Goal: Transaction & Acquisition: Book appointment/travel/reservation

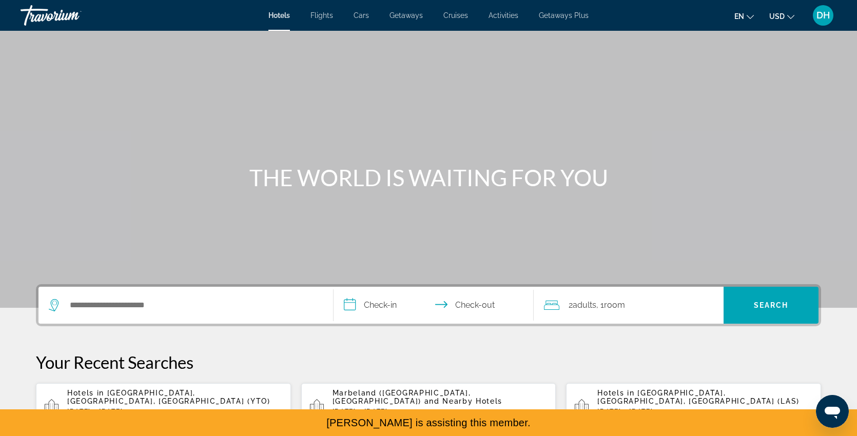
click at [459, 15] on span "Cruises" at bounding box center [455, 15] width 25 height 8
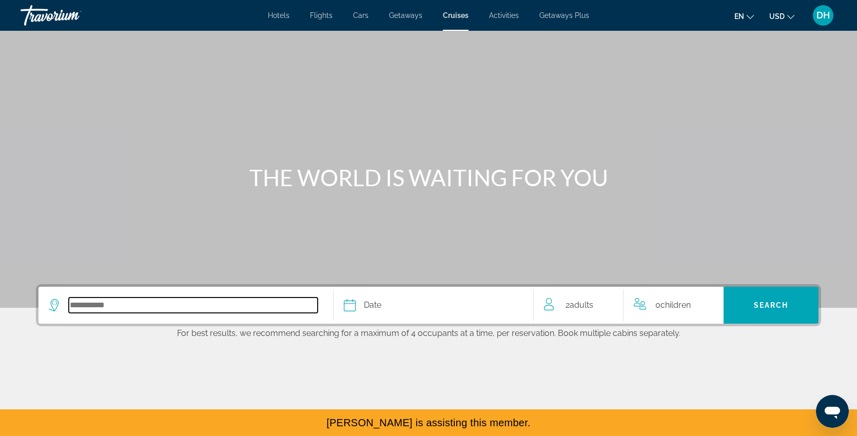
click at [218, 302] on input "Select cruise destination" at bounding box center [193, 305] width 249 height 15
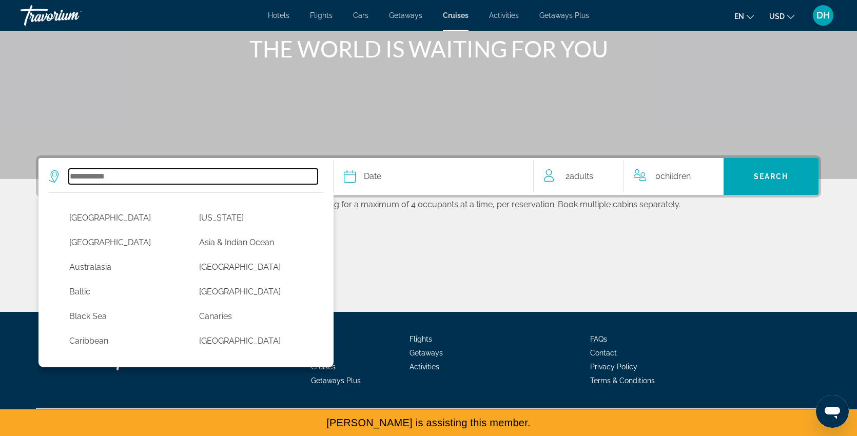
scroll to position [130, 0]
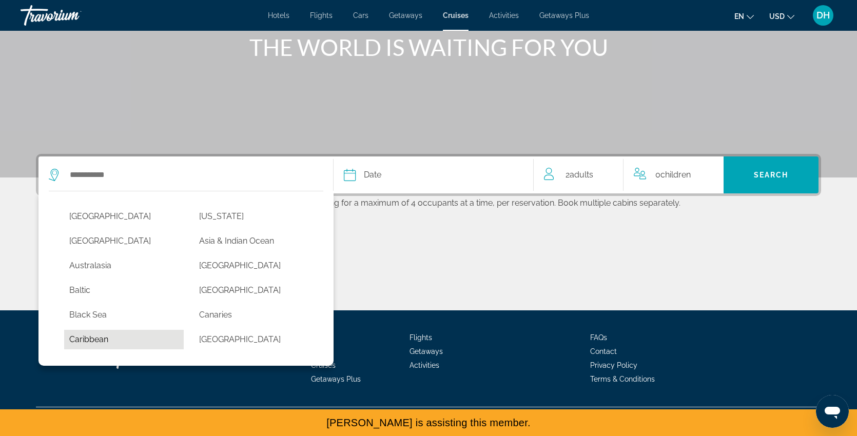
click at [86, 339] on button "Caribbean" at bounding box center [124, 340] width 120 height 20
type input "*********"
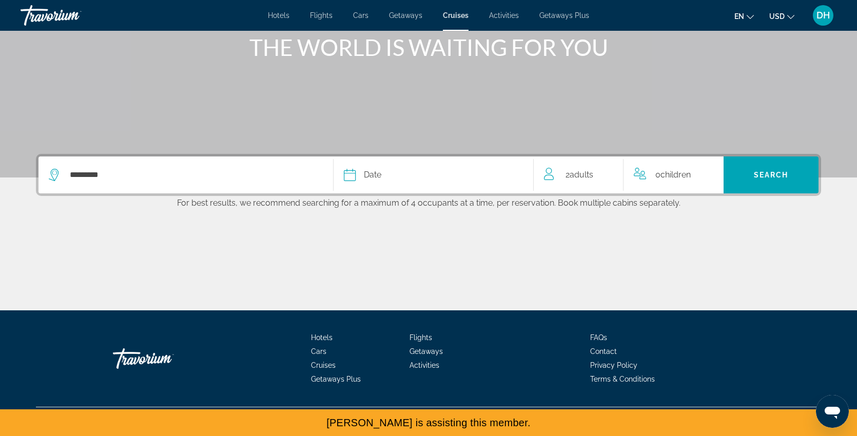
click at [412, 176] on div "Date" at bounding box center [433, 175] width 179 height 14
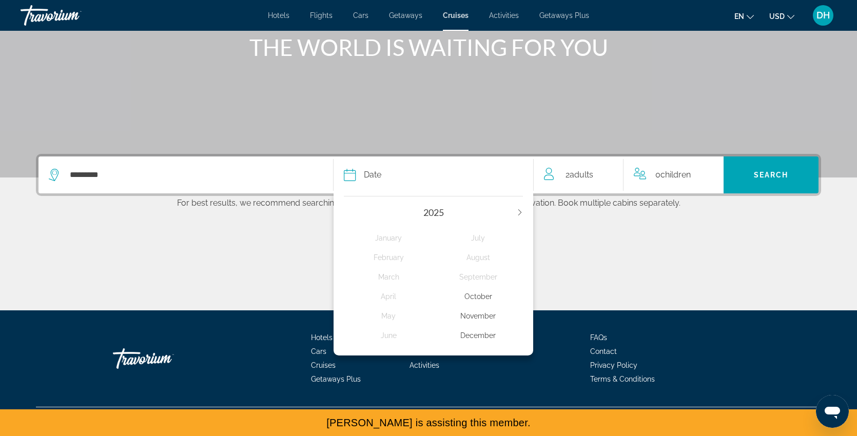
click at [526, 210] on div "[DATE] February March April May June July August September October November Dec…" at bounding box center [434, 273] width 200 height 165
click at [515, 212] on div "2025" at bounding box center [433, 212] width 179 height 11
click at [488, 315] on div "November" at bounding box center [479, 316] width 90 height 18
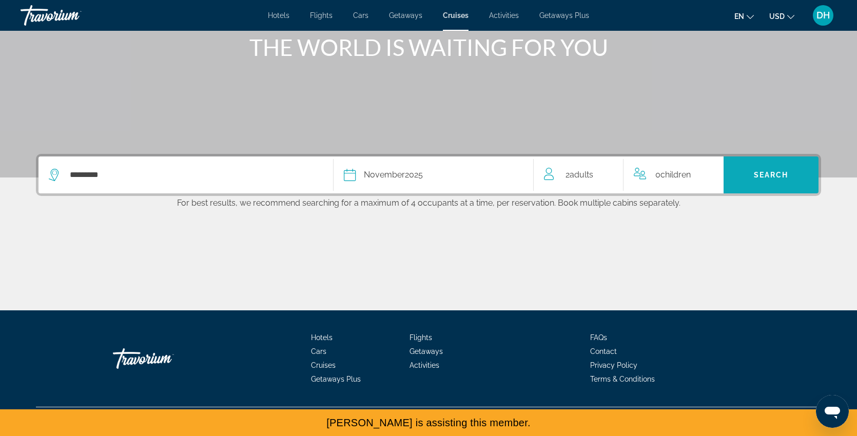
click at [783, 167] on span "Search" at bounding box center [771, 175] width 95 height 25
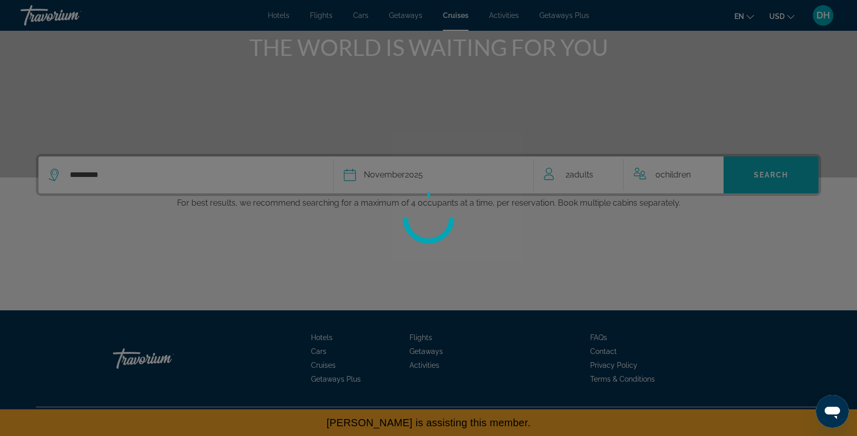
scroll to position [0, 0]
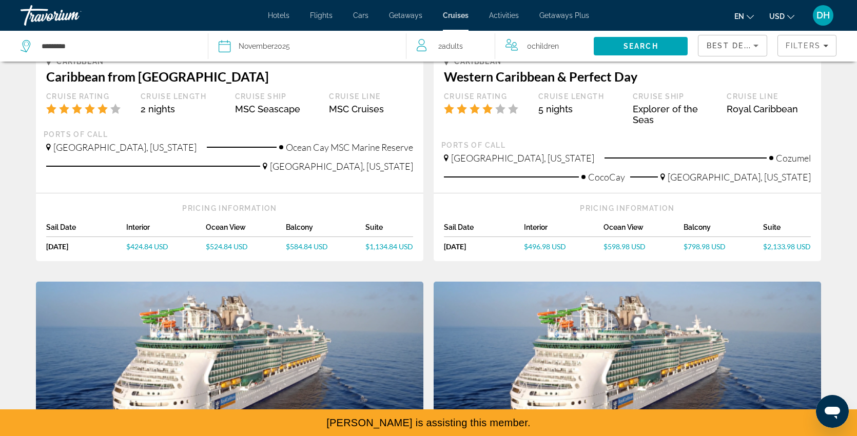
scroll to position [255, 0]
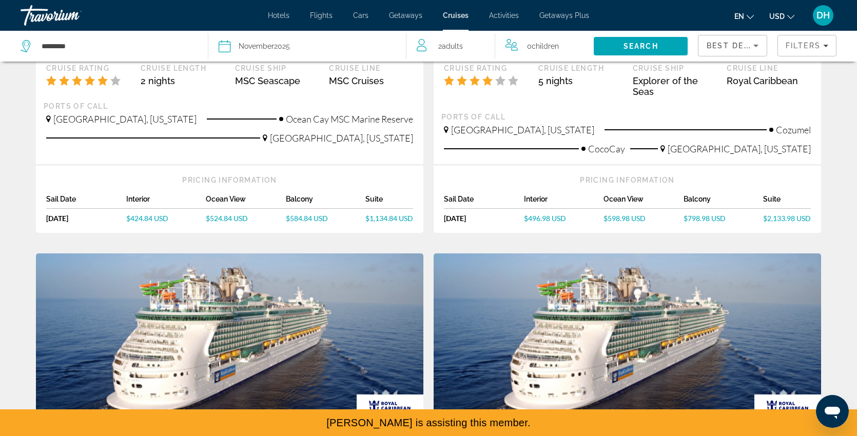
click at [157, 219] on span "$424.84 USD" at bounding box center [147, 218] width 42 height 9
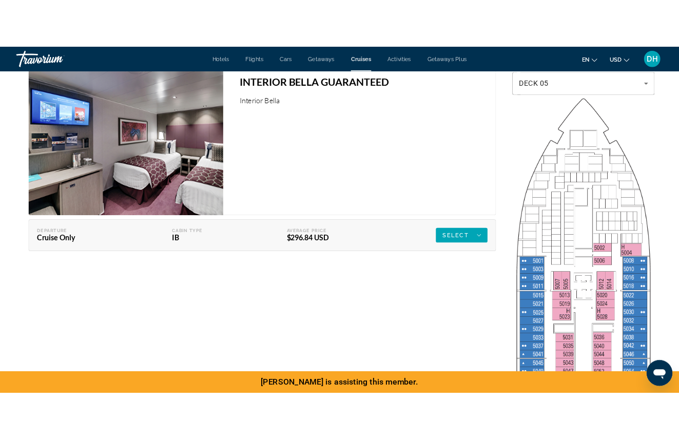
scroll to position [1313, 0]
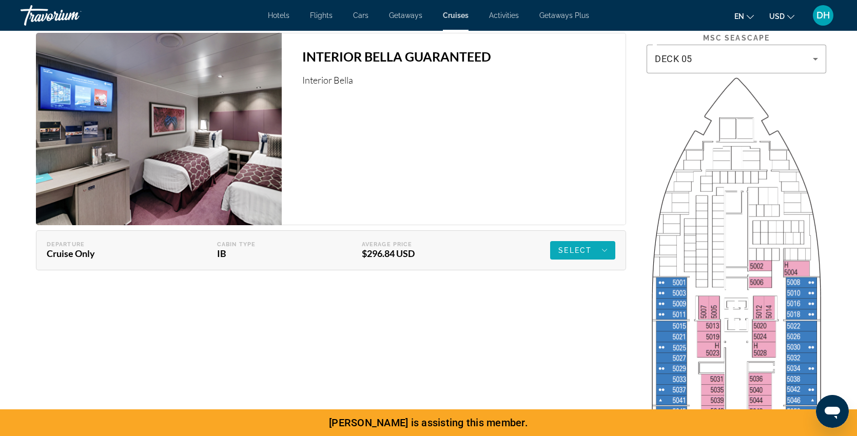
click at [579, 251] on span "Select" at bounding box center [574, 250] width 33 height 8
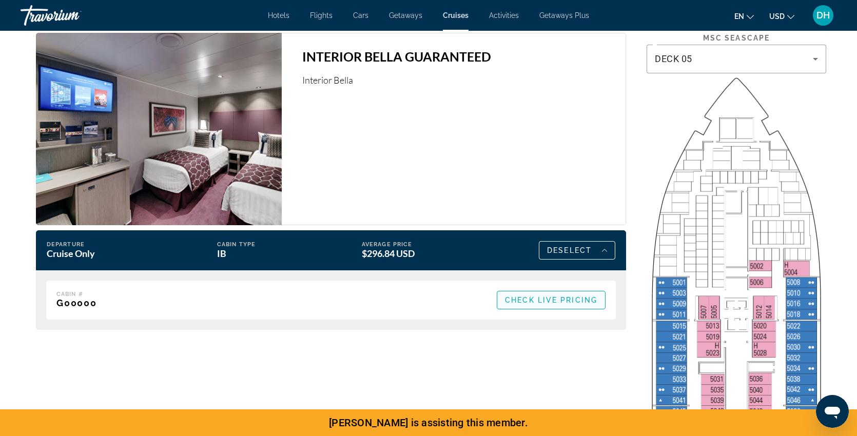
click at [547, 300] on span "Check Live Pricing" at bounding box center [551, 300] width 92 height 8
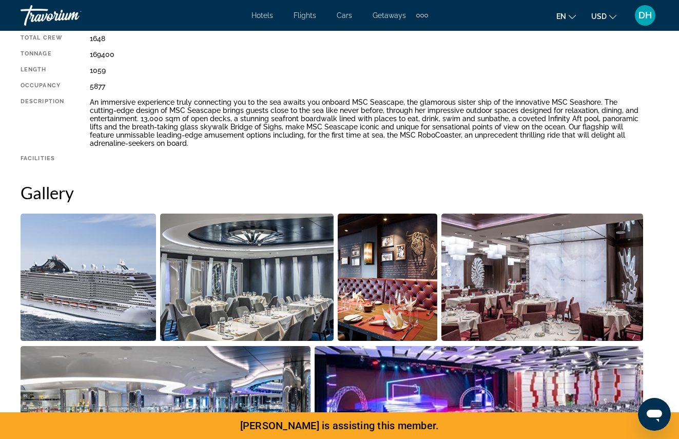
scroll to position [567, 0]
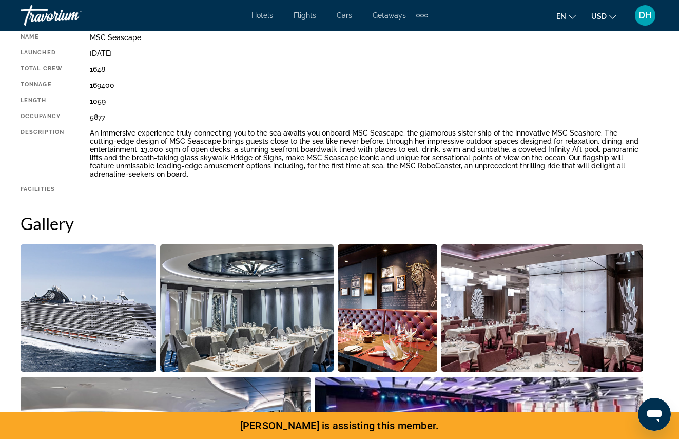
click at [640, 21] on div "DH" at bounding box center [645, 15] width 21 height 21
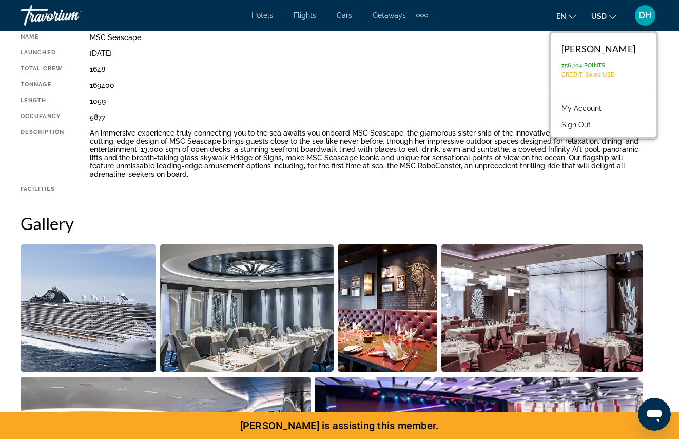
click at [590, 125] on button "Sign Out" at bounding box center [576, 124] width 40 height 13
